Goal: Transaction & Acquisition: Purchase product/service

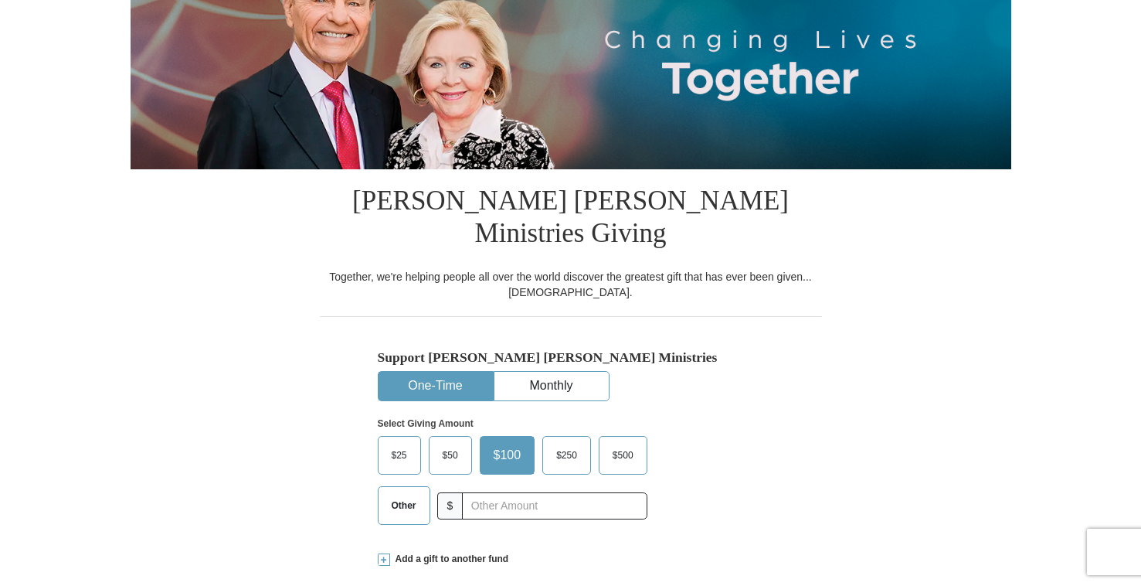
scroll to position [219, 0]
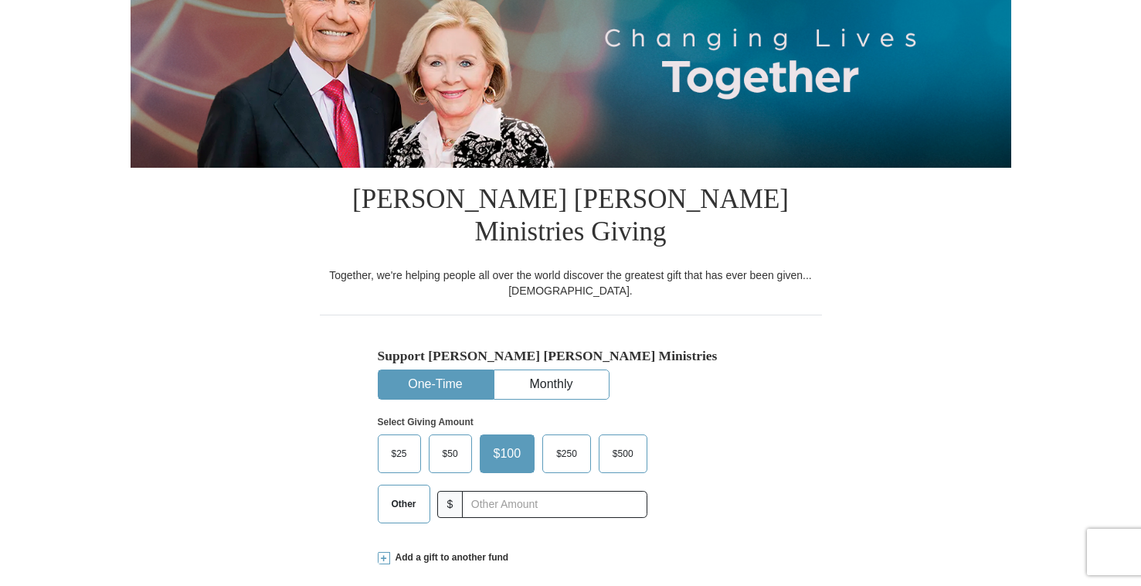
click at [453, 442] on span "$50" at bounding box center [450, 453] width 31 height 23
click at [0, 0] on input "$50" at bounding box center [0, 0] width 0 height 0
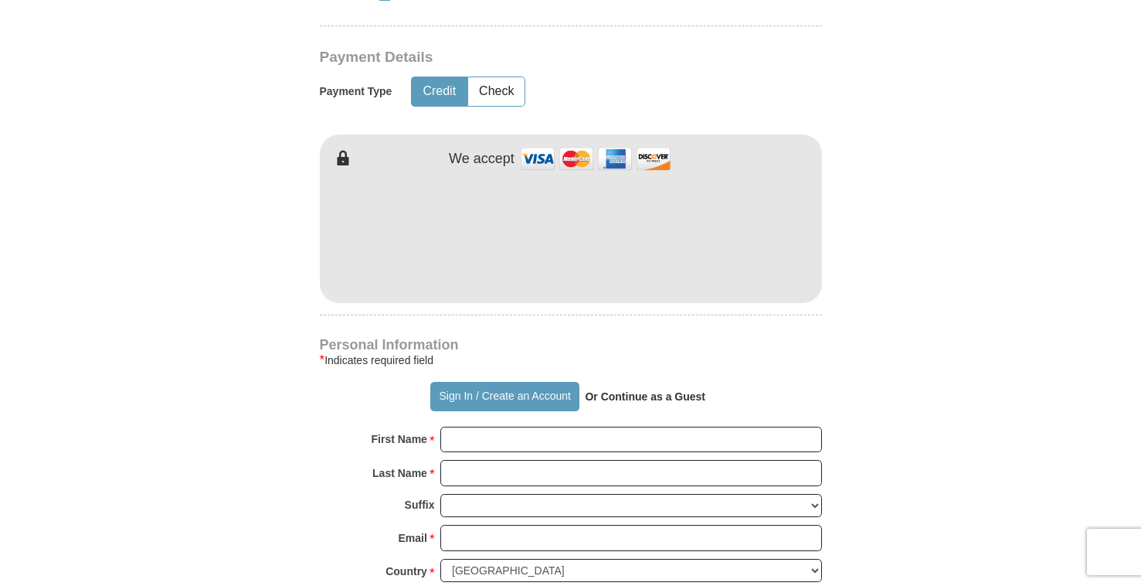
scroll to position [804, 0]
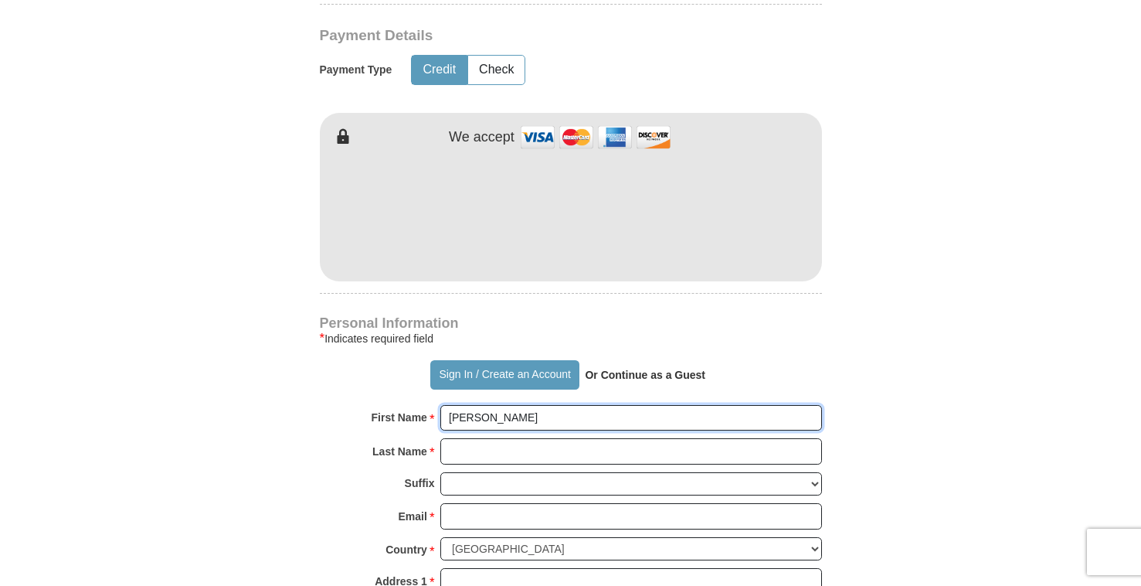
type input "[PERSON_NAME]"
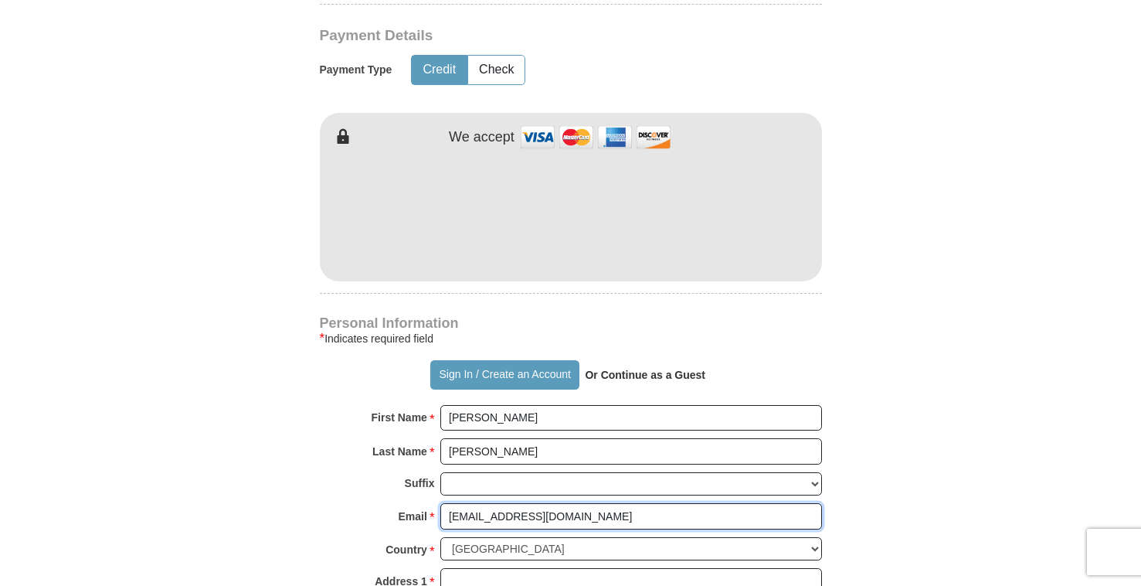
type input "[EMAIL_ADDRESS][DOMAIN_NAME]"
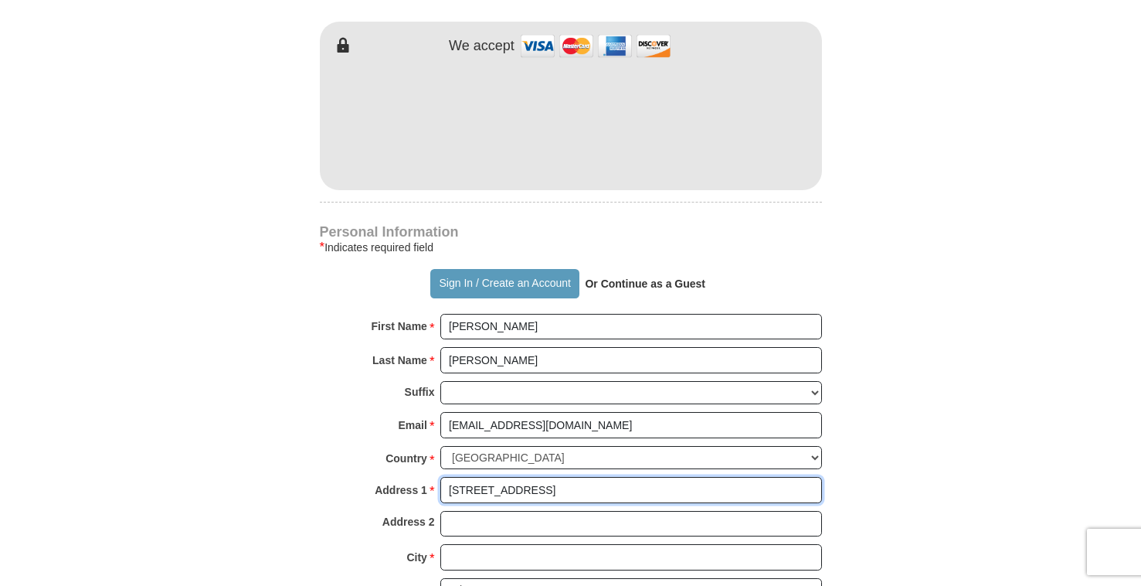
scroll to position [937, 0]
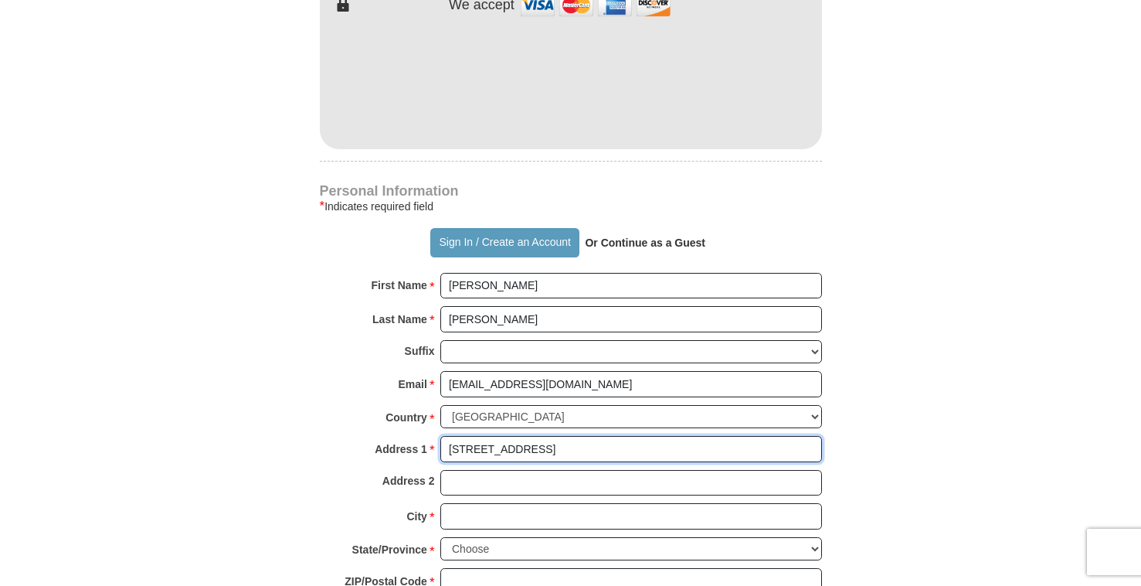
type input "[STREET_ADDRESS]"
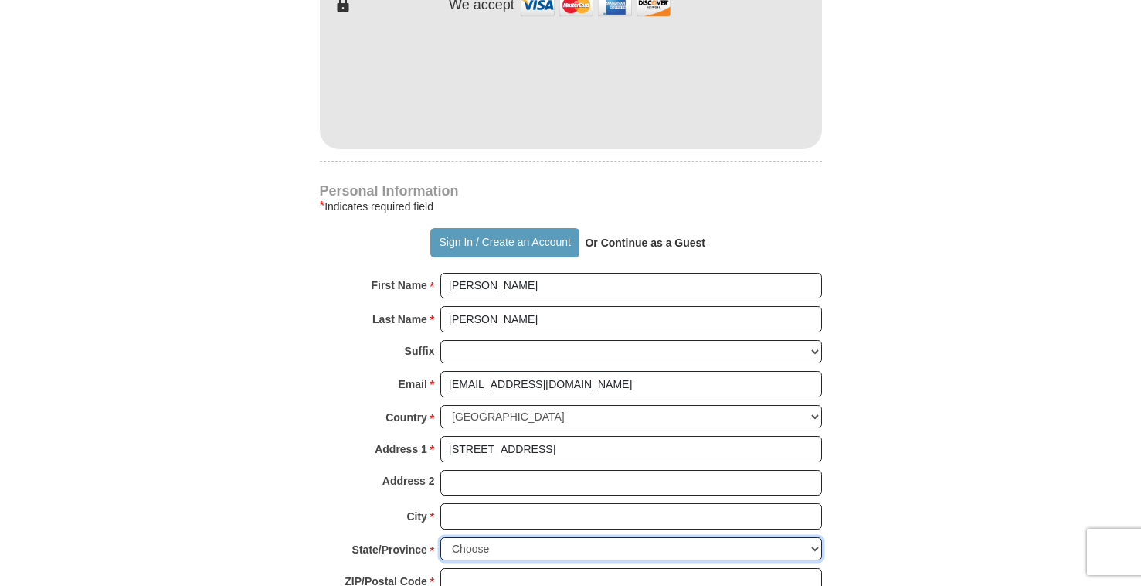
select select "SC"
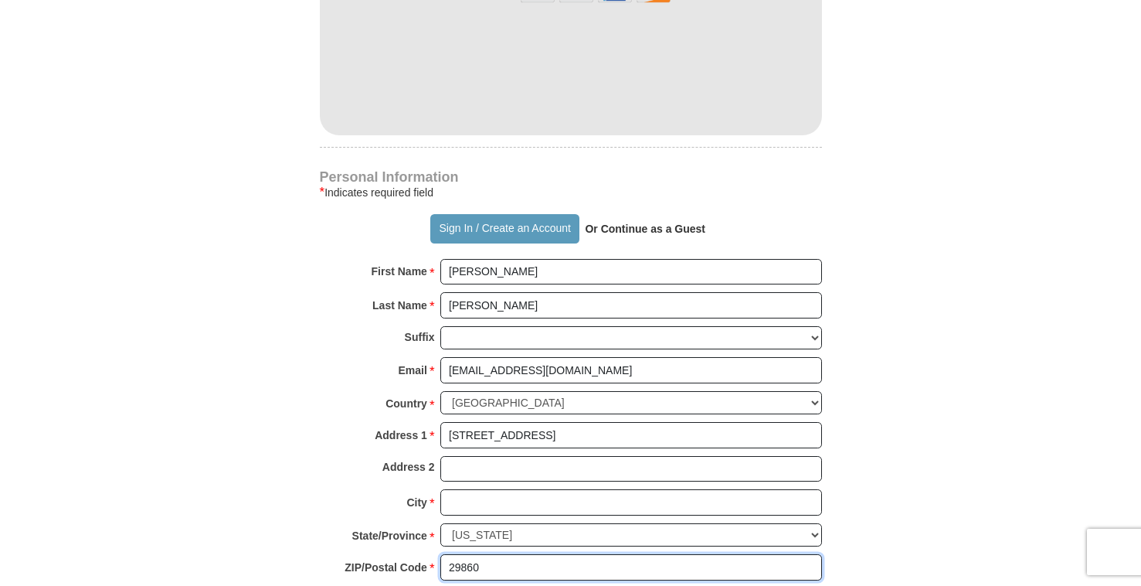
scroll to position [964, 0]
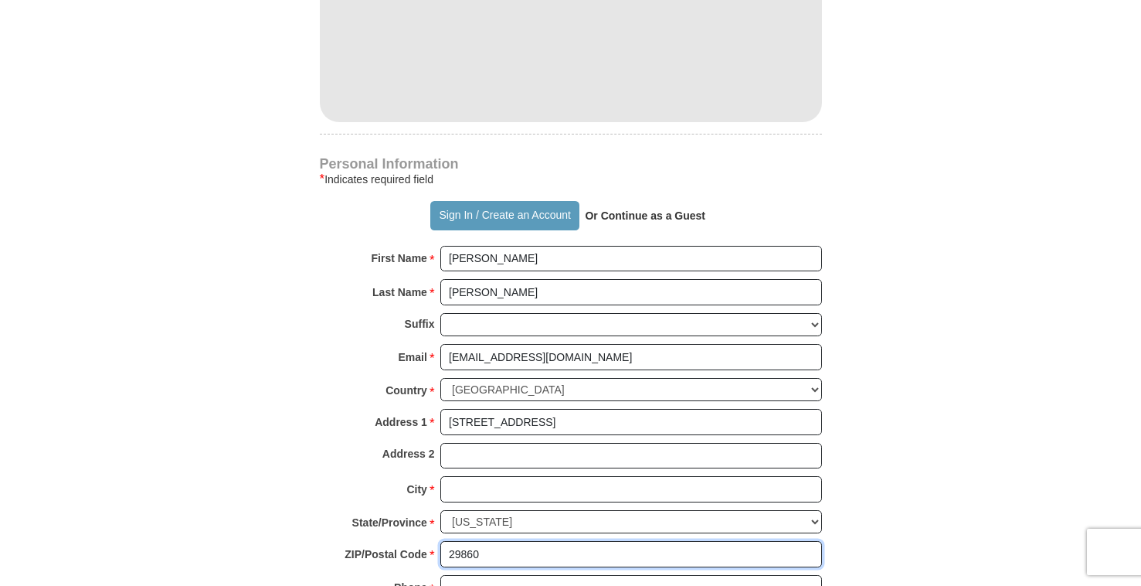
type input "29860"
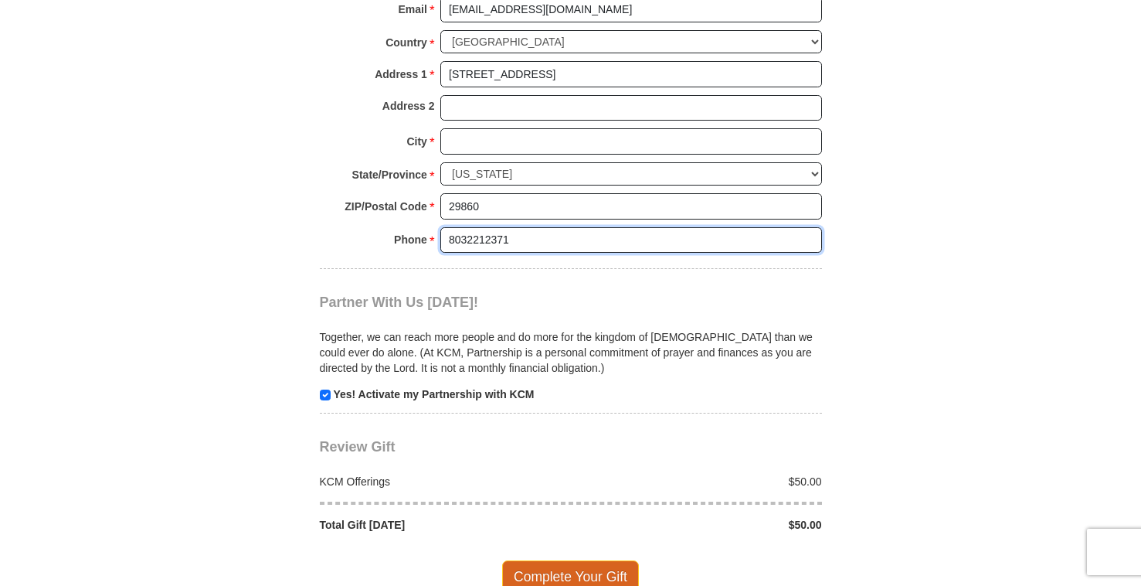
scroll to position [1309, 1]
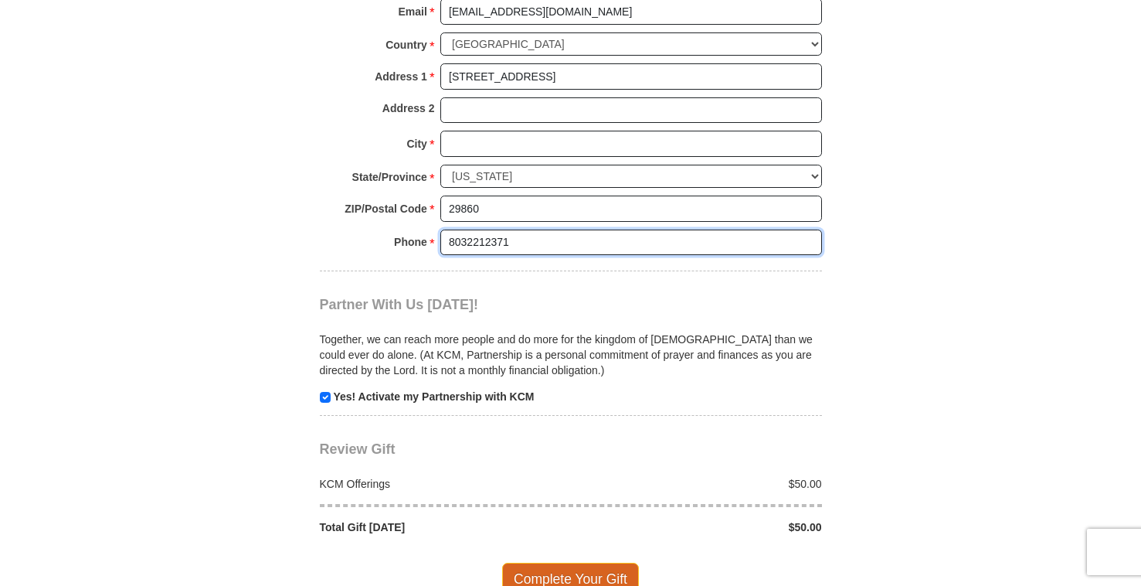
type input "8032212371"
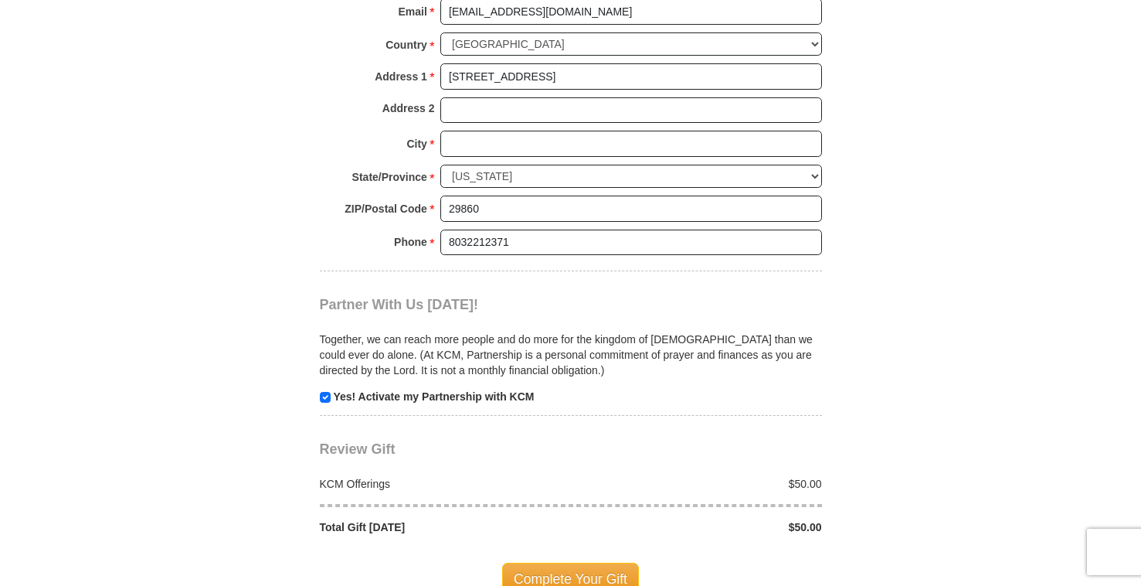
click at [568, 563] on span "Complete Your Gift" at bounding box center [570, 579] width 137 height 32
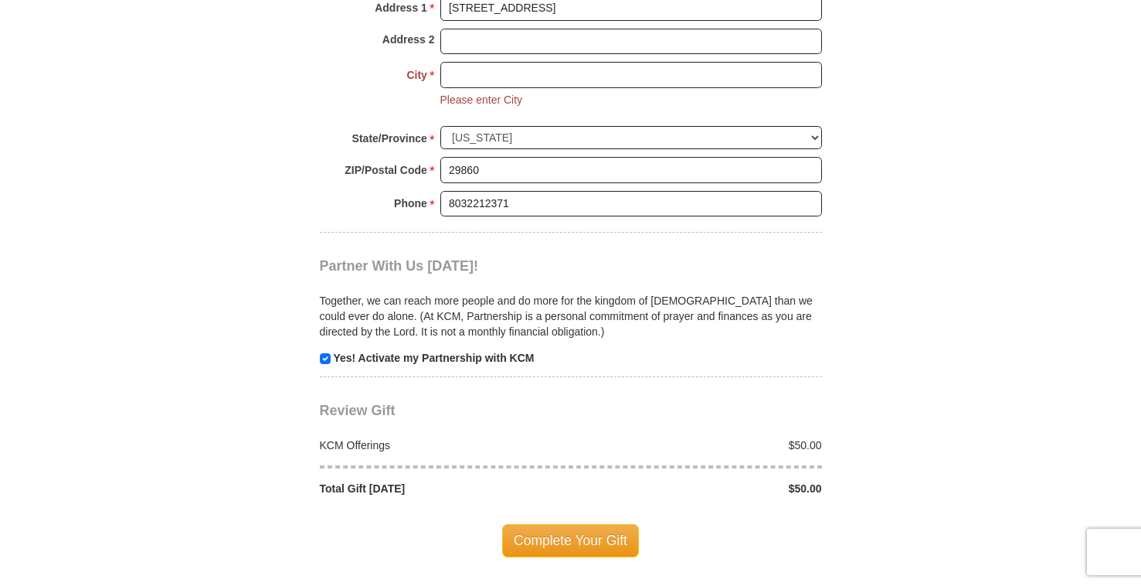
scroll to position [1379, 0]
click at [575, 523] on span "Complete Your Gift" at bounding box center [570, 539] width 137 height 32
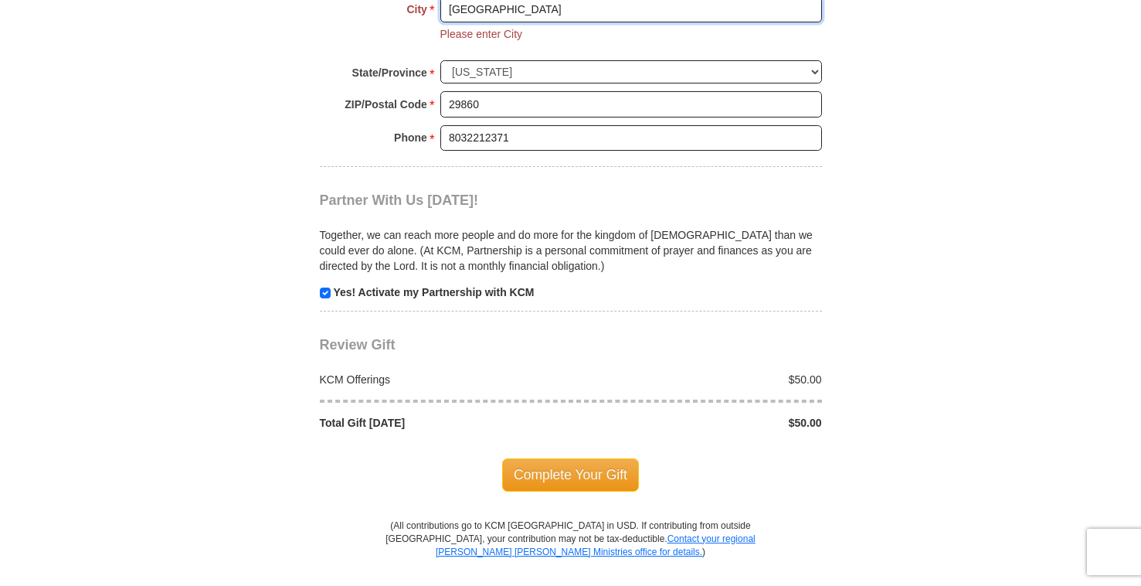
scroll to position [1450, 0]
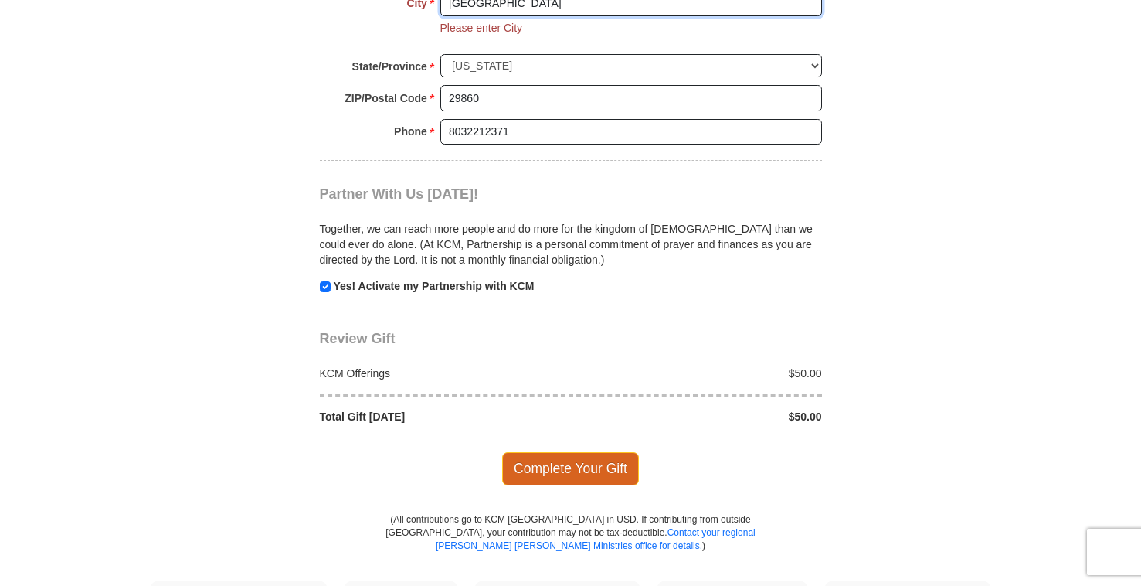
type input "[GEOGRAPHIC_DATA]"
click at [566, 452] on span "Complete Your Gift" at bounding box center [570, 468] width 137 height 32
